Goal: Book appointment/travel/reservation

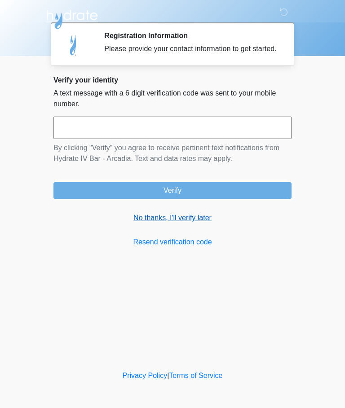
click at [202, 223] on link "No thanks, I'll verify later" at bounding box center [172, 218] width 238 height 11
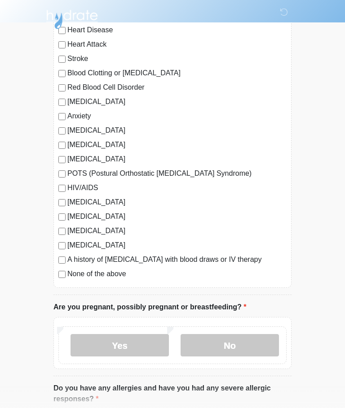
scroll to position [113, 0]
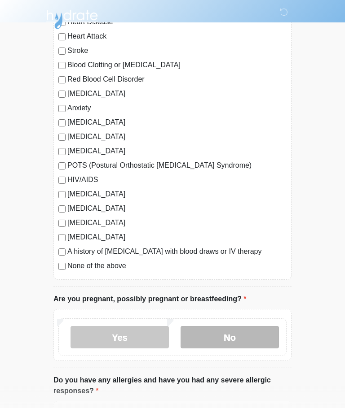
click at [225, 330] on label "No" at bounding box center [229, 337] width 98 height 22
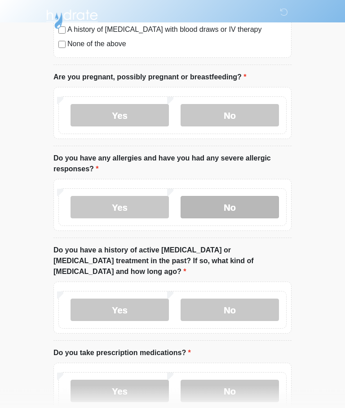
click at [257, 209] on label "No" at bounding box center [229, 208] width 98 height 22
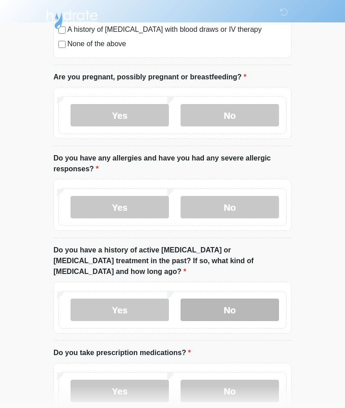
click at [257, 299] on label "No" at bounding box center [229, 310] width 98 height 22
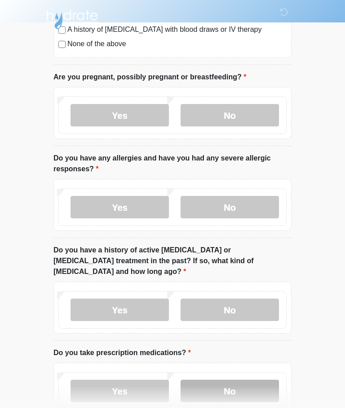
click at [248, 380] on label "No" at bounding box center [229, 391] width 98 height 22
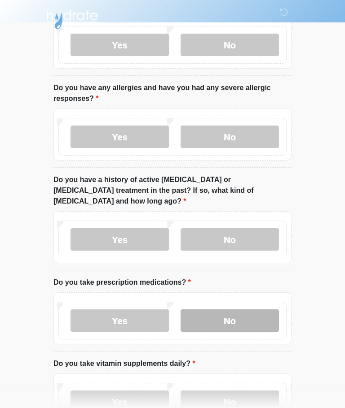
scroll to position [460, 0]
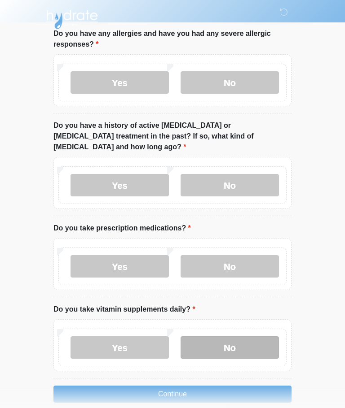
click at [247, 337] on label "No" at bounding box center [229, 348] width 98 height 22
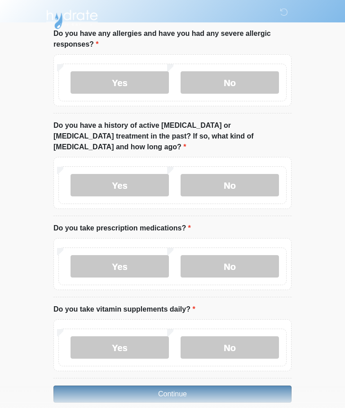
click at [239, 388] on button "Continue" at bounding box center [172, 394] width 238 height 17
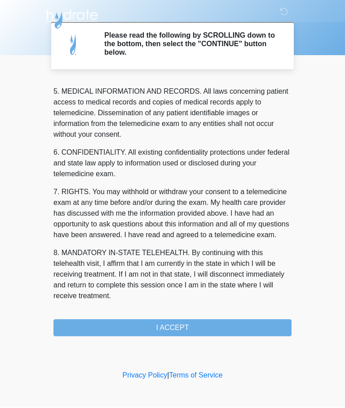
scroll to position [292, 0]
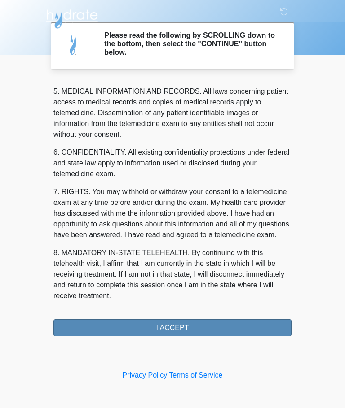
click at [239, 331] on button "I ACCEPT" at bounding box center [172, 328] width 238 height 17
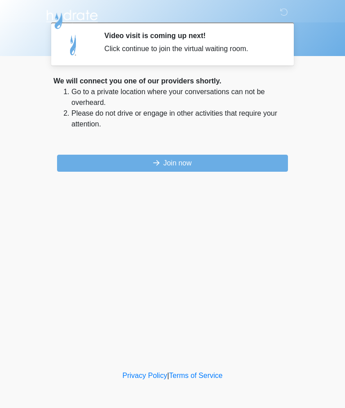
click at [245, 170] on button "Join now" at bounding box center [172, 163] width 231 height 17
